Goal: Task Accomplishment & Management: Manage account settings

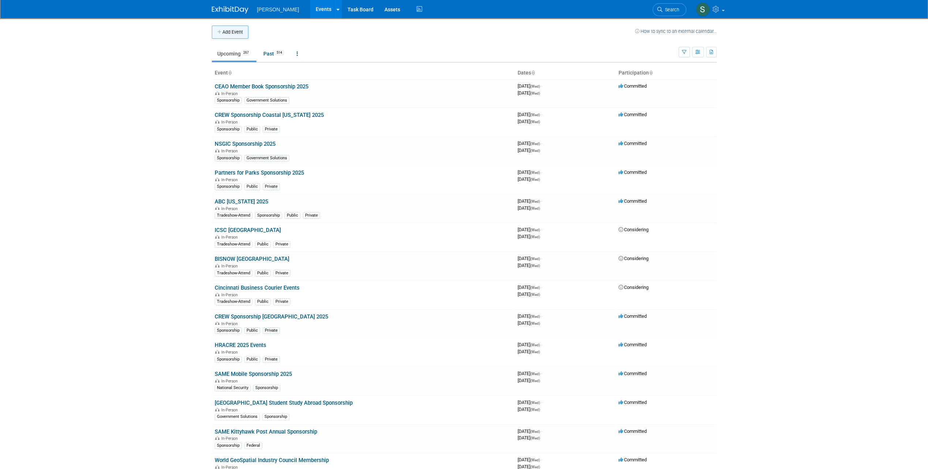
click at [238, 33] on button "Add Event" at bounding box center [230, 32] width 37 height 13
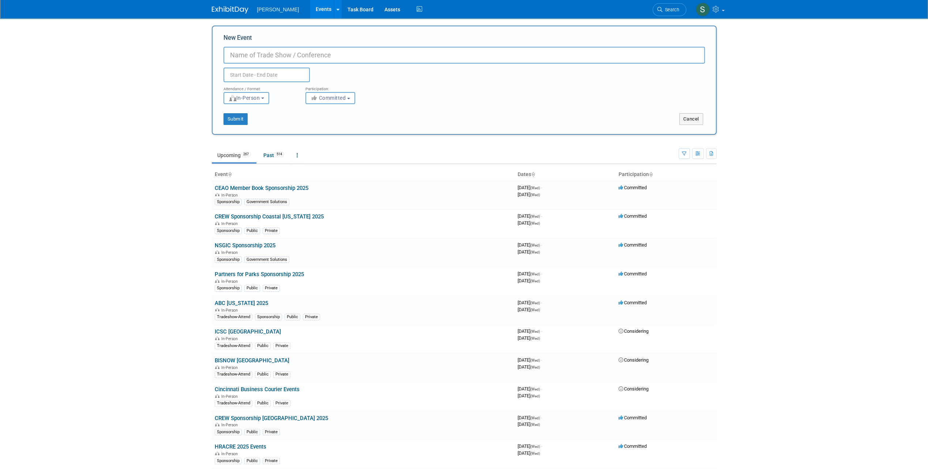
click at [256, 57] on input "New Event" at bounding box center [463, 55] width 481 height 17
click at [267, 56] on input "Advancing data Center Construction 2025" at bounding box center [463, 55] width 481 height 17
type input "Advancing Data Center Construction 2025"
click at [269, 77] on input "text" at bounding box center [266, 75] width 86 height 15
click at [327, 90] on icon at bounding box center [327, 91] width 5 height 5
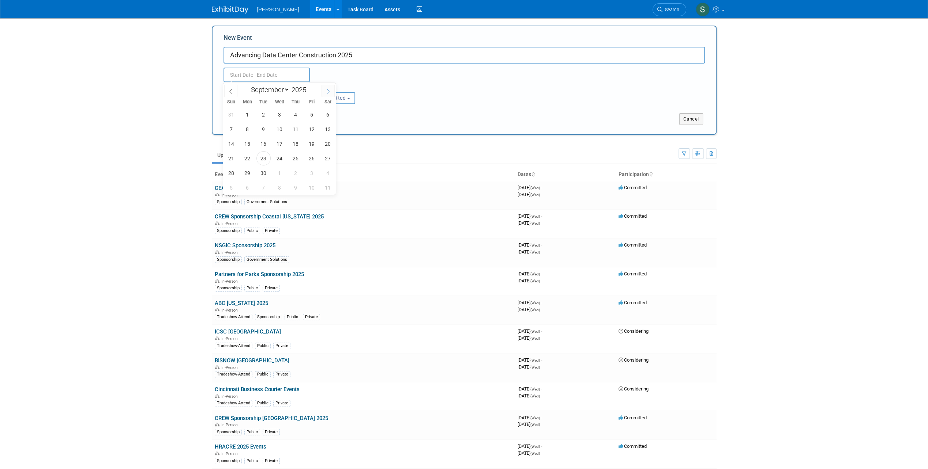
select select "9"
click at [250, 173] on span "27" at bounding box center [247, 173] width 14 height 14
click at [278, 173] on span "29" at bounding box center [279, 173] width 14 height 14
type input "[DATE] to [DATE]"
click at [333, 99] on span "Committed" at bounding box center [327, 98] width 35 height 6
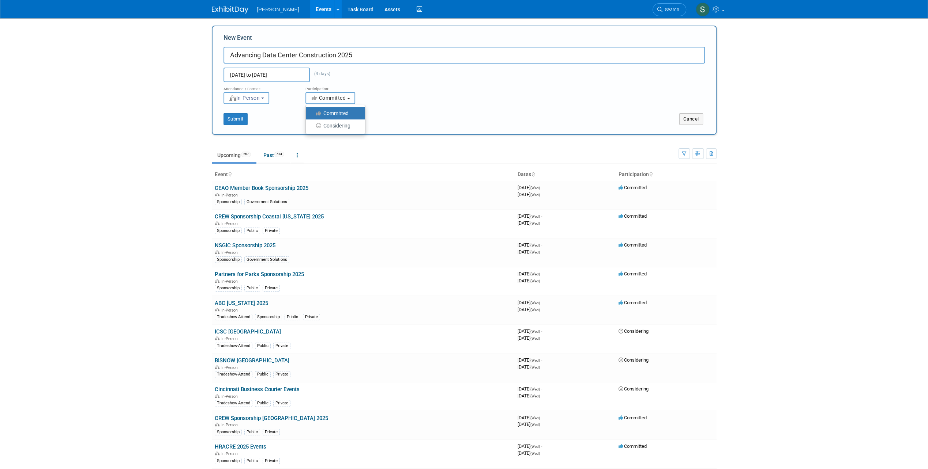
click at [333, 99] on span "Committed" at bounding box center [327, 98] width 35 height 6
click at [238, 118] on button "Submit" at bounding box center [235, 119] width 24 height 12
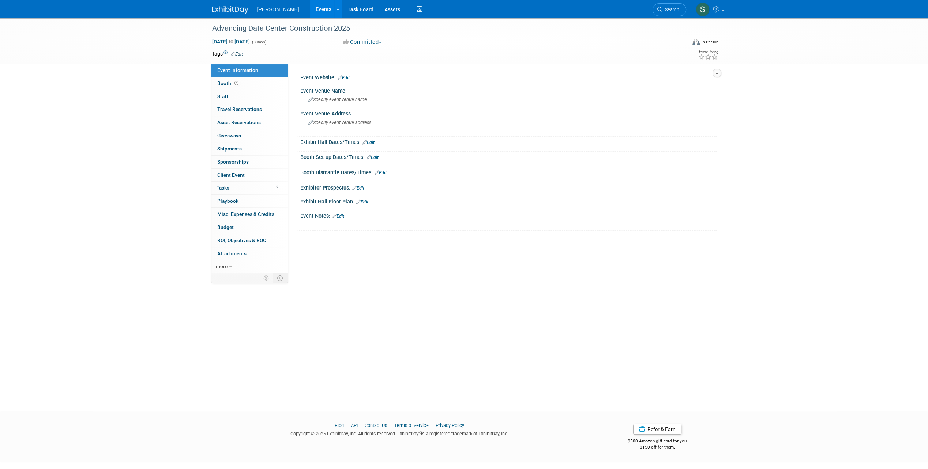
click at [346, 79] on link "Edit" at bounding box center [343, 77] width 12 height 5
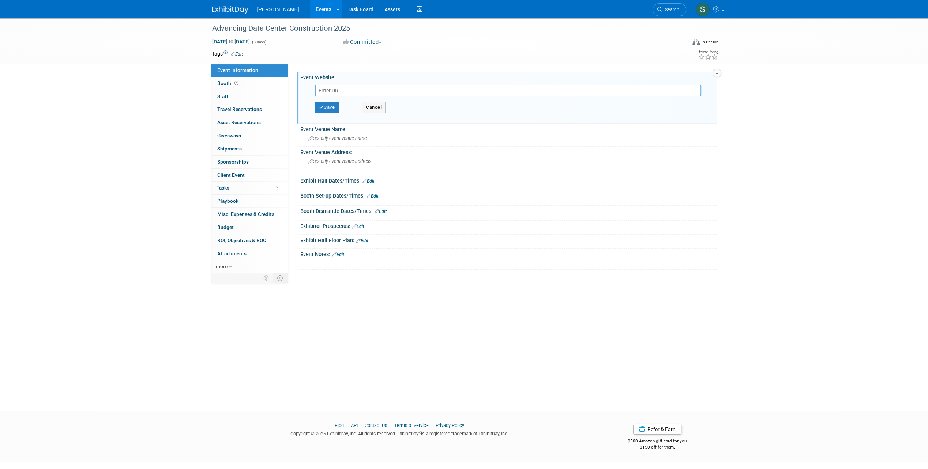
click at [336, 92] on input "text" at bounding box center [508, 91] width 386 height 12
type input "https://advancing-data-center-construction.com/"
click at [333, 109] on button "Save" at bounding box center [327, 107] width 24 height 11
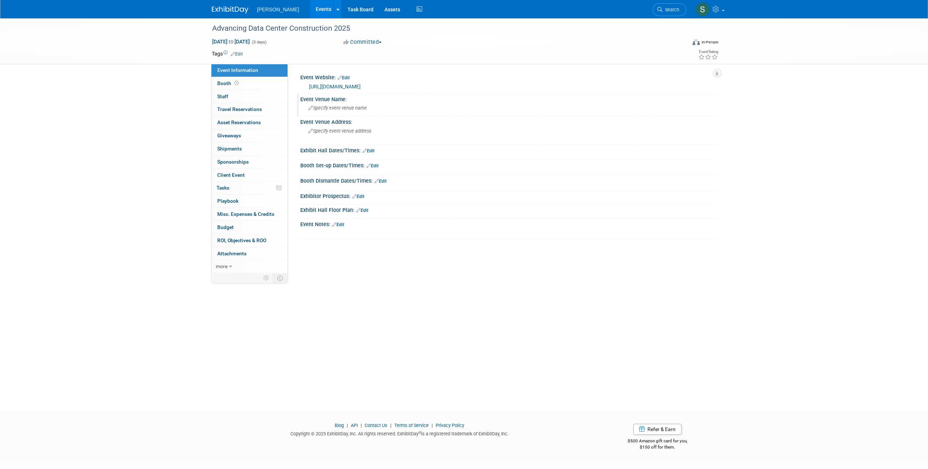
click at [333, 109] on span "Specify event venue name" at bounding box center [337, 107] width 58 height 5
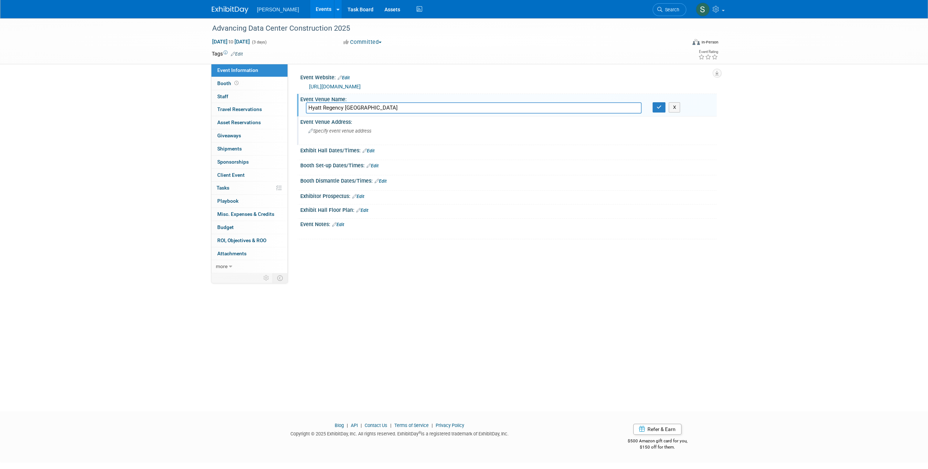
type input "Hyatt Regency Atlanta"
click at [344, 131] on span "Specify event venue address" at bounding box center [339, 130] width 63 height 5
paste textarea "265 Peachtree Rd NE, Atlanta, GA 30303, United States"
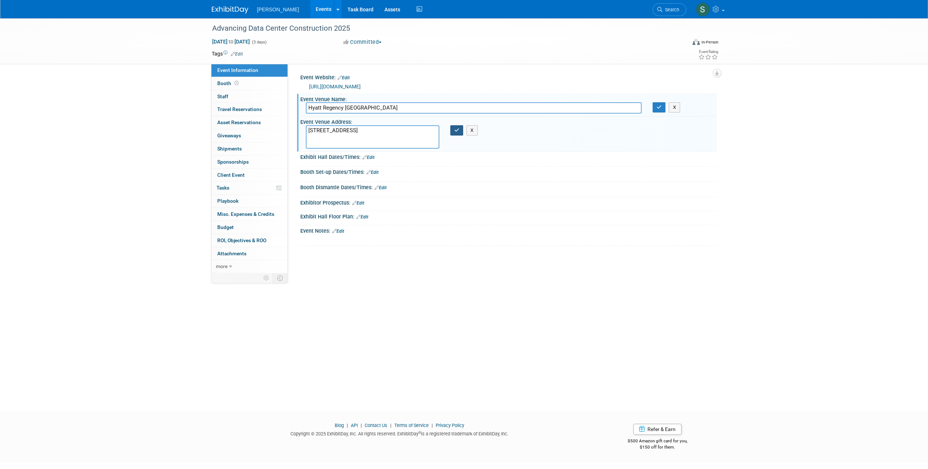
type textarea "265 Peachtree Rd NE, Atlanta, GA 30303, United States"
click at [457, 133] on button "button" at bounding box center [456, 130] width 13 height 10
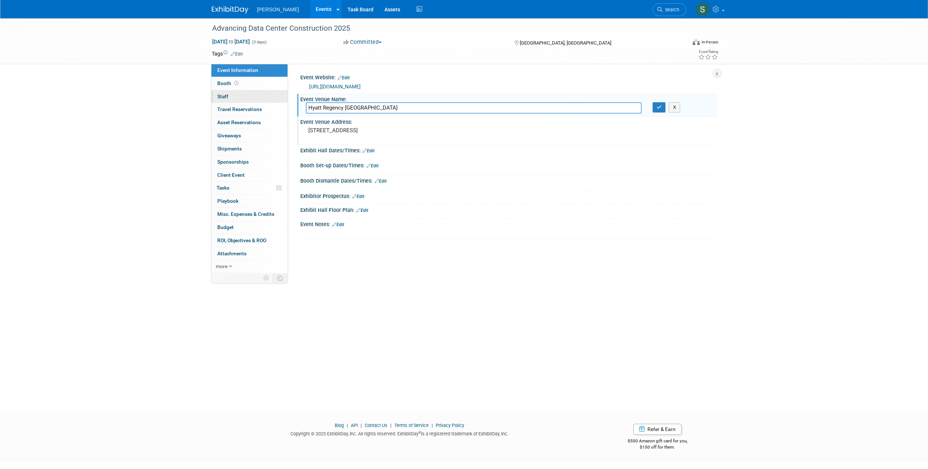
click at [252, 100] on link "0 Staff 0" at bounding box center [249, 96] width 76 height 13
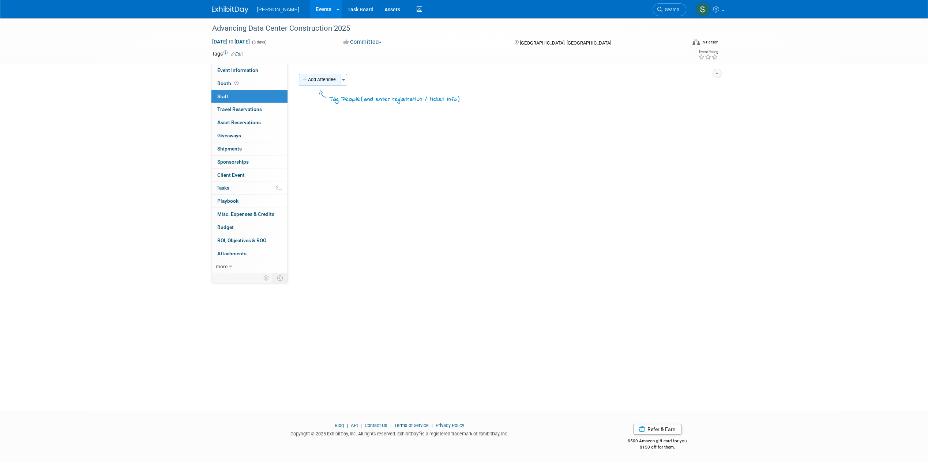
click at [321, 75] on button "Add Attendee" at bounding box center [319, 80] width 41 height 12
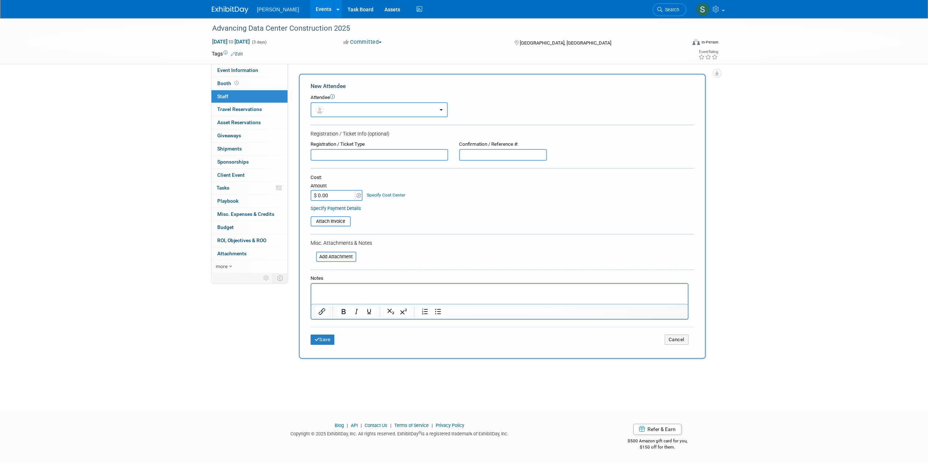
click at [351, 110] on button "button" at bounding box center [378, 109] width 137 height 15
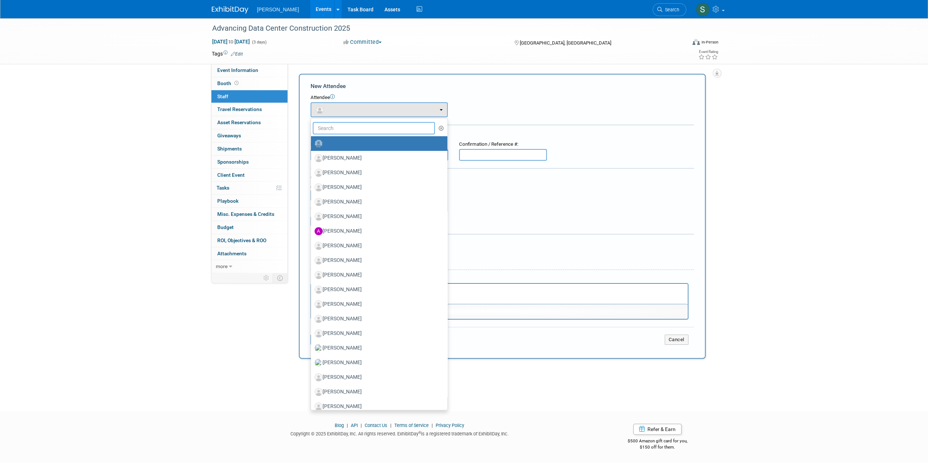
click at [344, 128] on input "text" at bounding box center [374, 128] width 122 height 12
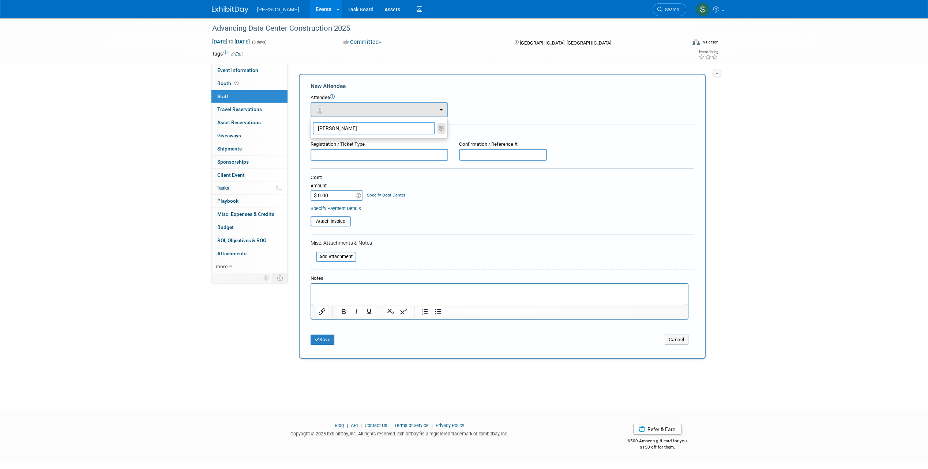
type input "steven lees"
click at [441, 128] on icon "button" at bounding box center [440, 128] width 5 height 5
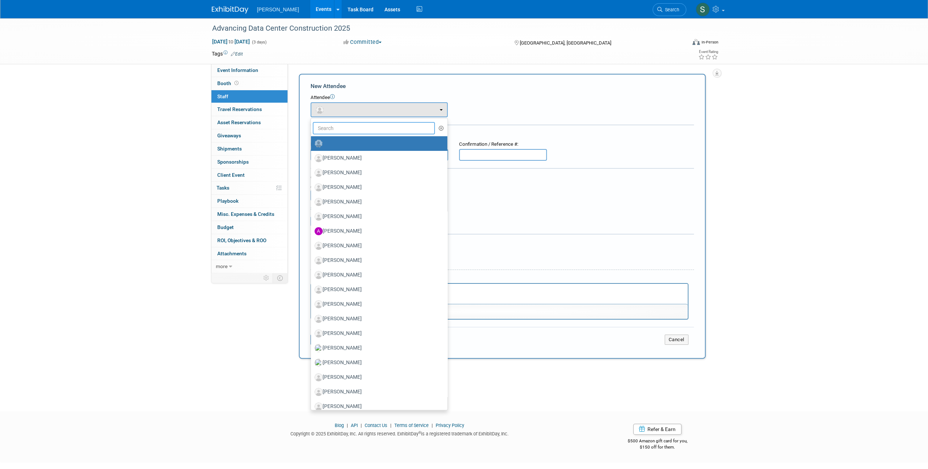
click at [337, 124] on input "text" at bounding box center [374, 128] width 122 height 12
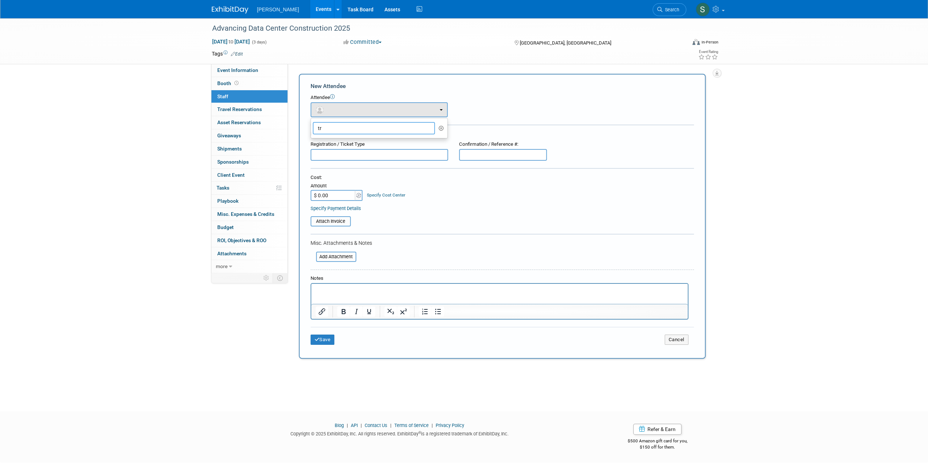
type input "t"
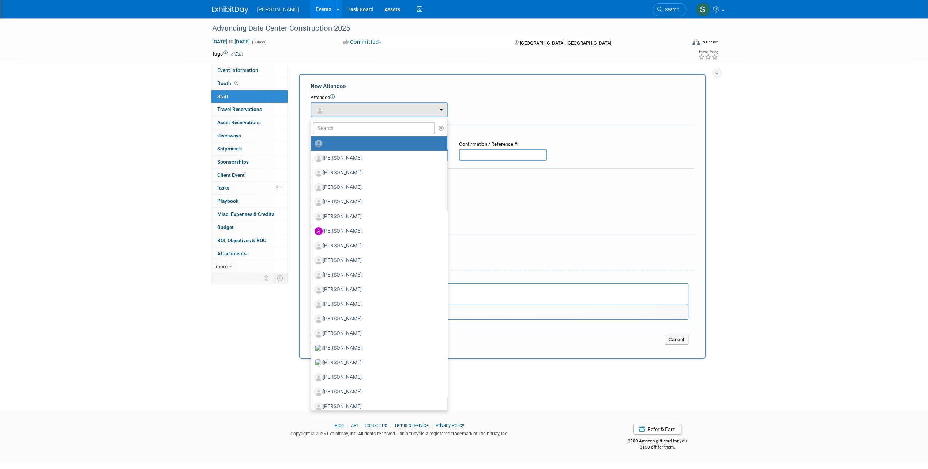
click at [570, 91] on form "New Attendee Attendee <img src="https://www.exhibitday.com/Images/Unassigned-Us…" at bounding box center [501, 216] width 383 height 268
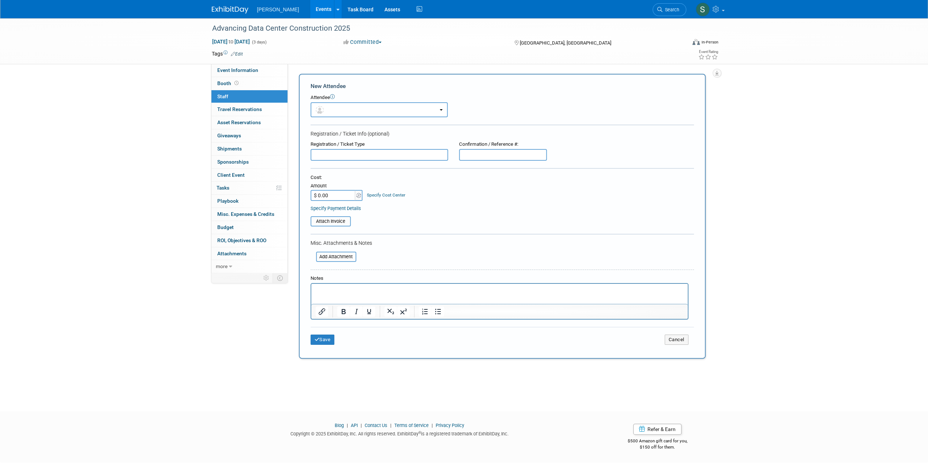
click at [371, 156] on input "text" at bounding box center [378, 155] width 137 height 12
type input "Registration fee"
click at [333, 196] on input "$ 0.00" at bounding box center [333, 195] width 46 height 11
type input "$ 2,179.00"
click at [438, 209] on div "Specify Payment Details" at bounding box center [501, 209] width 383 height 8
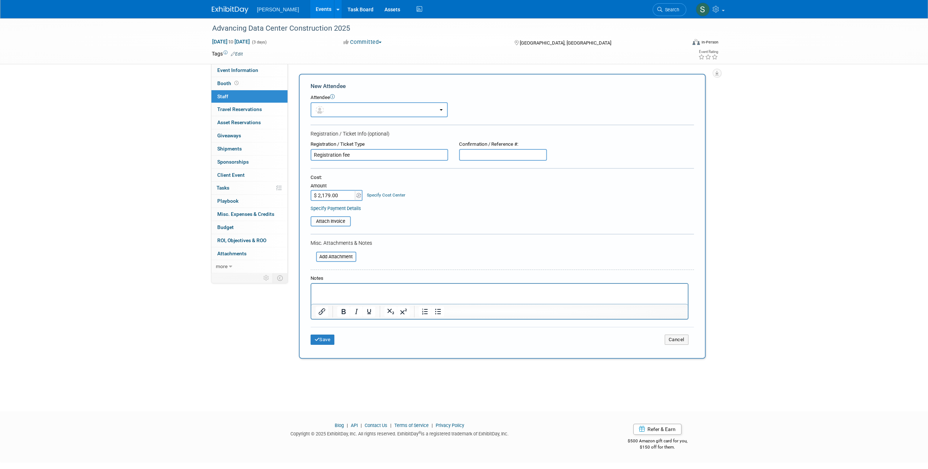
click at [379, 193] on link "Specify Cost Center" at bounding box center [386, 195] width 38 height 5
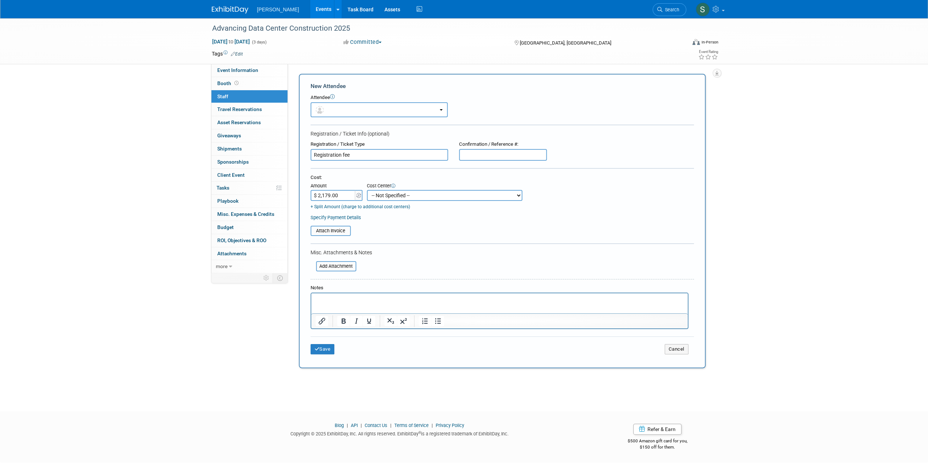
click at [452, 193] on select "-- Not Specified -- Advisory Services - Expenses_1001.502 Aerial Acquisition - …" at bounding box center [444, 195] width 155 height 11
select select "18966272"
click at [367, 190] on select "-- Not Specified -- Advisory Services - Expenses_1001.502 Aerial Acquisition - …" at bounding box center [444, 195] width 155 height 11
click at [335, 299] on p "Rich Text Area. Press ALT-0 for help." at bounding box center [499, 300] width 368 height 7
click at [504, 193] on select "-- Not Specified -- Advisory Services - Expenses_1001.502 Aerial Acquisition - …" at bounding box center [444, 195] width 155 height 11
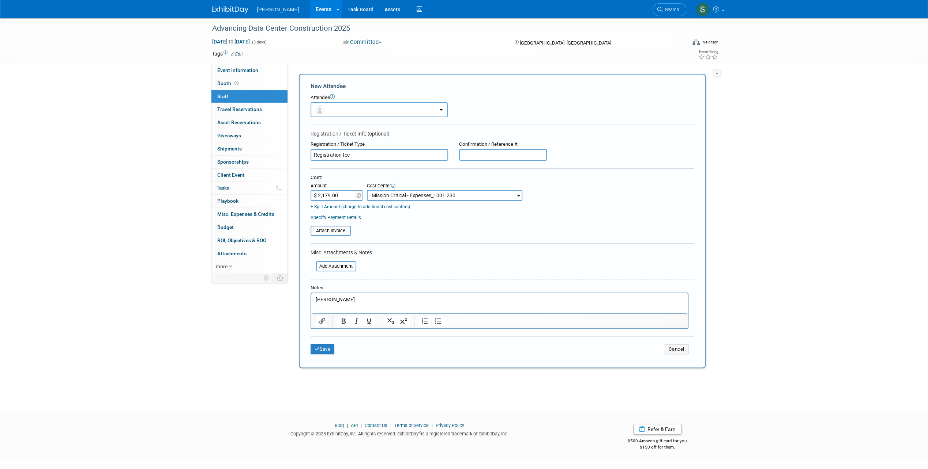
select select "0"
click at [367, 190] on select "-- Not Specified -- Advisory Services - Expenses_1001.502 Aerial Acquisition - …" at bounding box center [444, 195] width 155 height 11
click at [506, 214] on div "Cost: Amount $ 2,179.00 Specify Cost Center Cost Center -- Not Specified -- Adv…" at bounding box center [501, 197] width 383 height 47
click at [329, 350] on button "Save" at bounding box center [322, 349] width 24 height 10
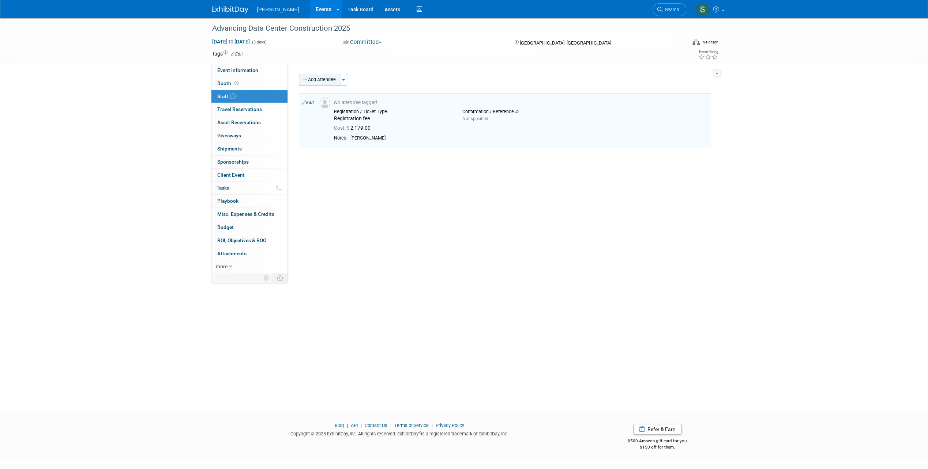
click at [328, 80] on button "Add Attendee" at bounding box center [319, 80] width 41 height 12
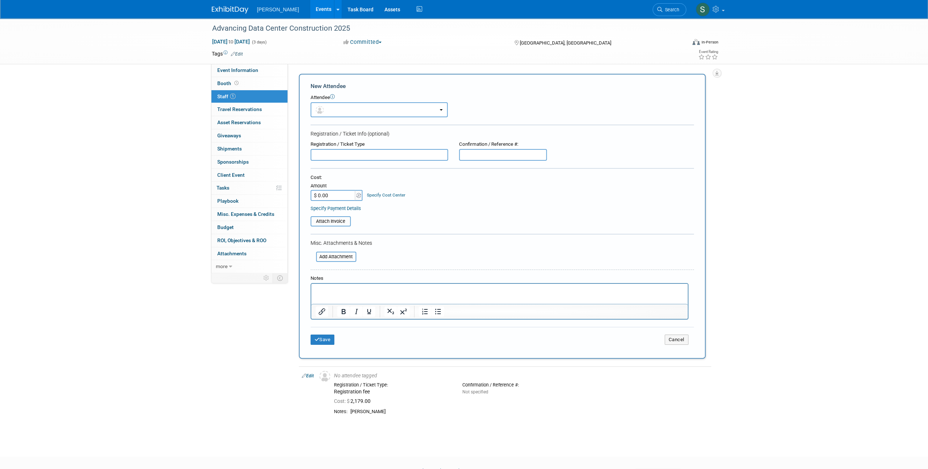
click at [326, 294] on p "Rich Text Area. Press ALT-0 for help." at bounding box center [499, 290] width 368 height 7
click at [340, 156] on input "text" at bounding box center [378, 155] width 137 height 12
type input "Registration fee"
click at [324, 196] on input "$ 0.00" at bounding box center [333, 195] width 46 height 11
type input "$ 2,179.00"
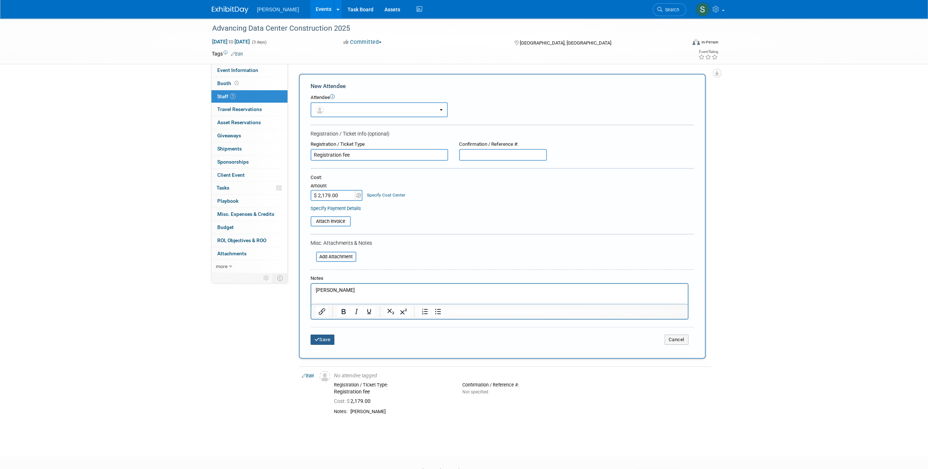
click at [312, 340] on button "Save" at bounding box center [322, 340] width 24 height 10
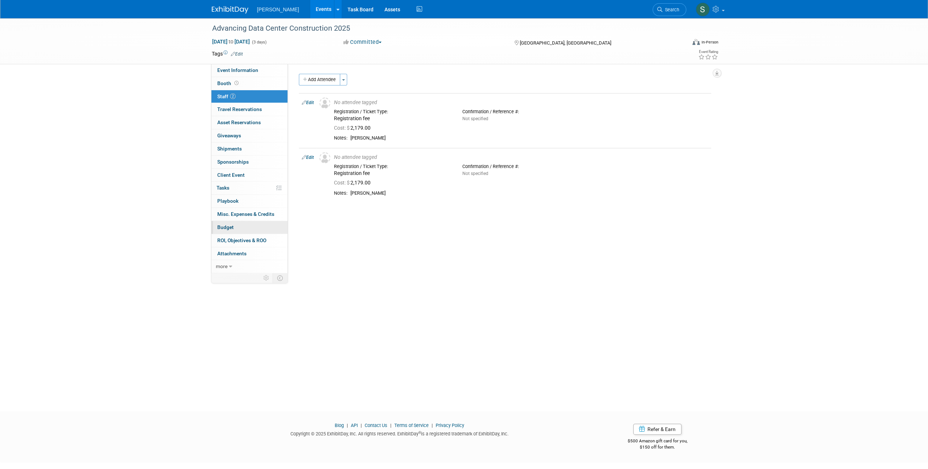
click at [244, 229] on link "Budget" at bounding box center [249, 227] width 76 height 13
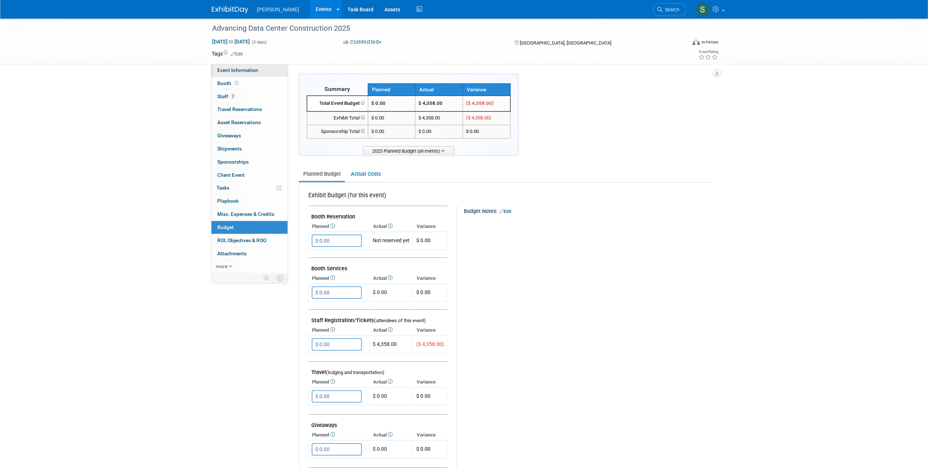
click at [239, 73] on span "Event Information" at bounding box center [237, 70] width 41 height 6
